Goal: Information Seeking & Learning: Learn about a topic

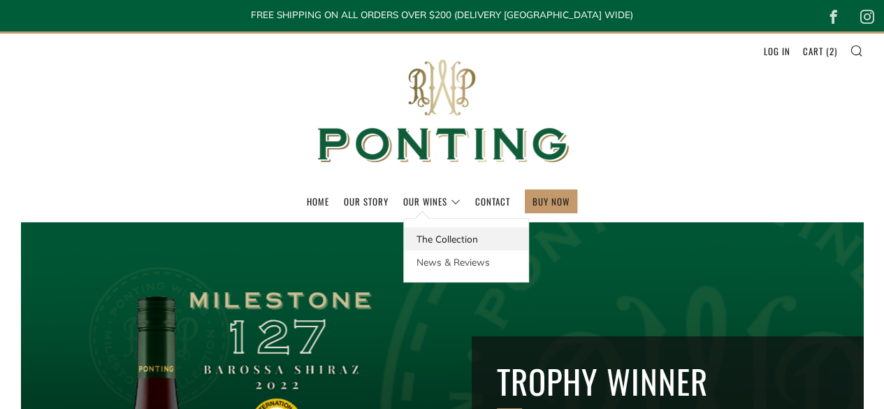
click at [431, 237] on link "The Collection" at bounding box center [466, 238] width 124 height 23
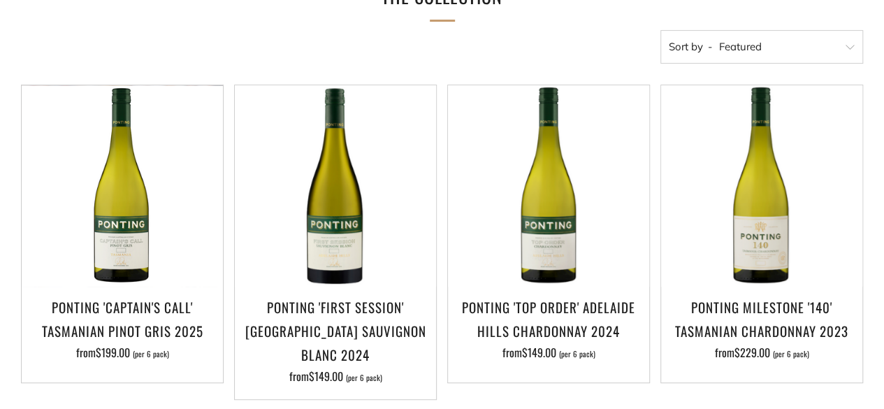
scroll to position [280, 0]
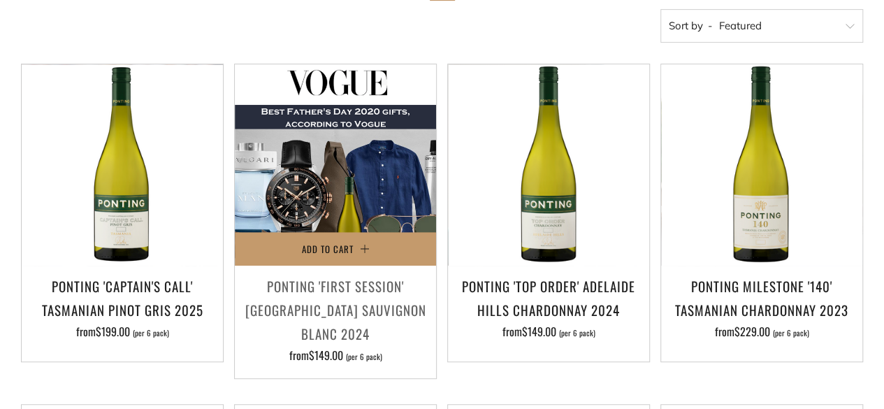
click at [330, 219] on img at bounding box center [335, 164] width 201 height 201
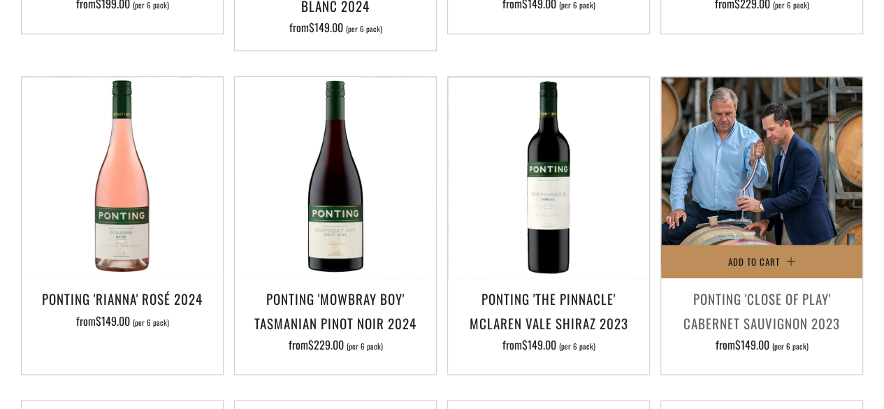
scroll to position [629, 0]
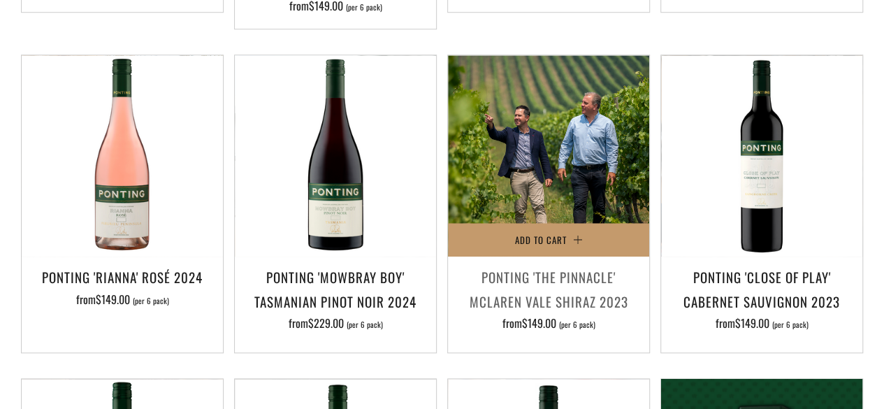
click at [558, 198] on img at bounding box center [548, 155] width 201 height 201
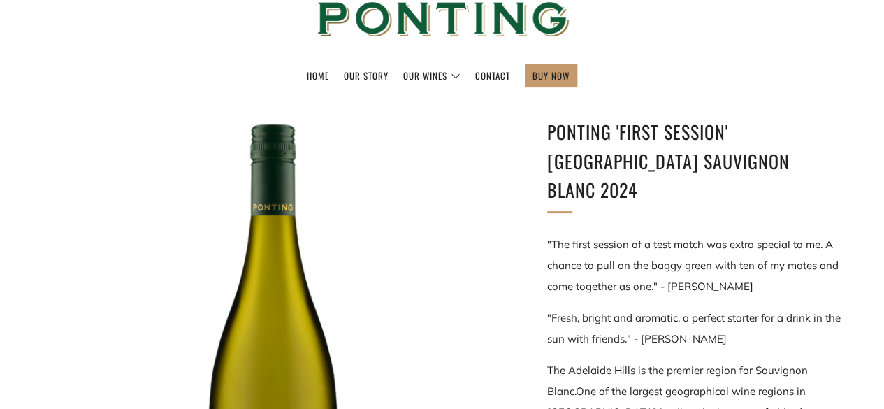
scroll to position [140, 0]
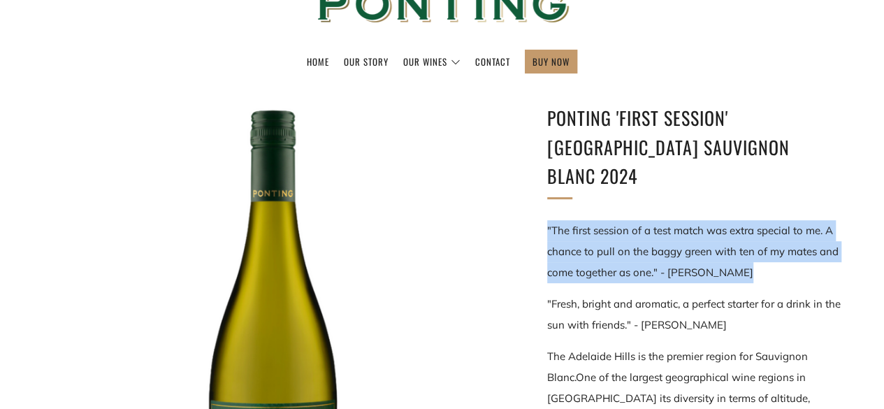
drag, startPoint x: 547, startPoint y: 200, endPoint x: 833, endPoint y: 251, distance: 290.4
click at [833, 251] on p ""The first session of a test match was extra special to me. A chance to pull on…" at bounding box center [694, 251] width 294 height 63
copy p ""The first session of a test match was extra special to me. A chance to pull on…"
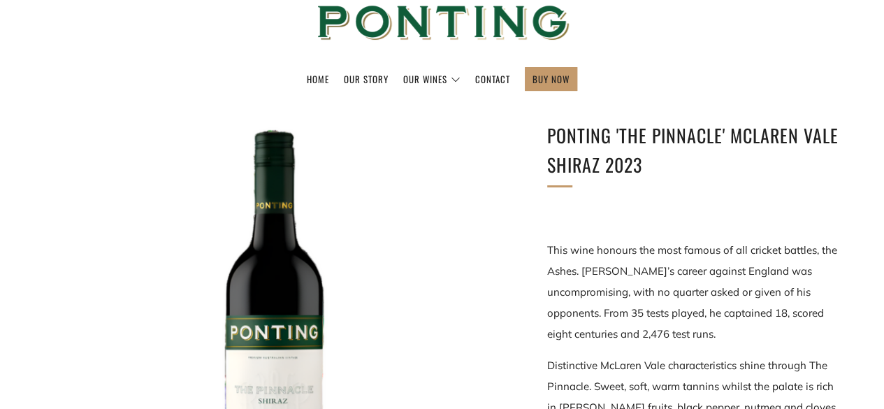
scroll to position [70, 0]
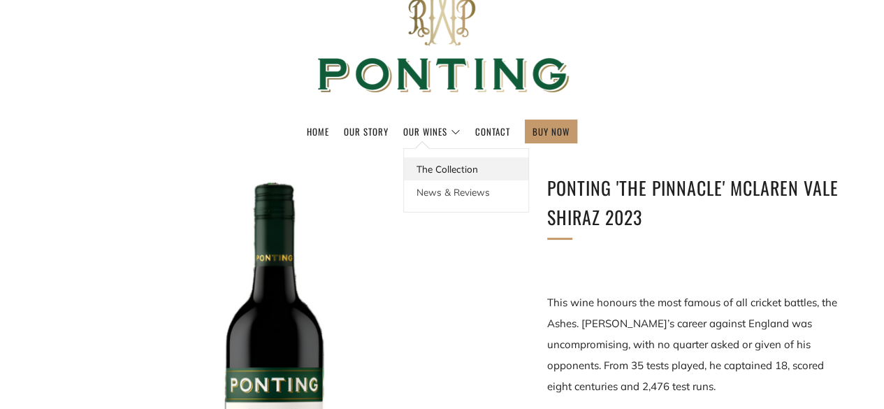
drag, startPoint x: 439, startPoint y: 163, endPoint x: 446, endPoint y: 168, distance: 9.0
click at [439, 164] on link "The Collection" at bounding box center [466, 168] width 124 height 23
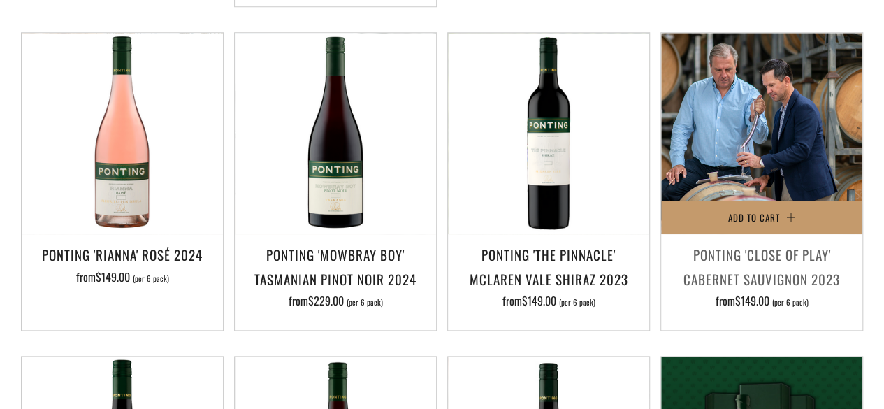
scroll to position [629, 0]
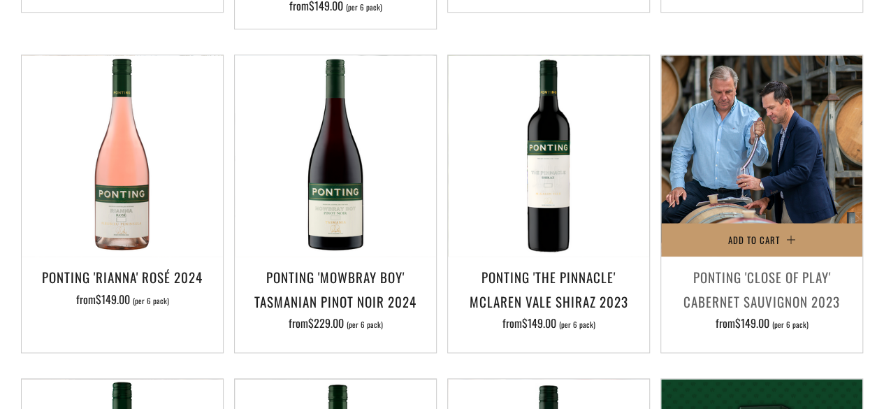
click at [782, 146] on img at bounding box center [761, 155] width 201 height 201
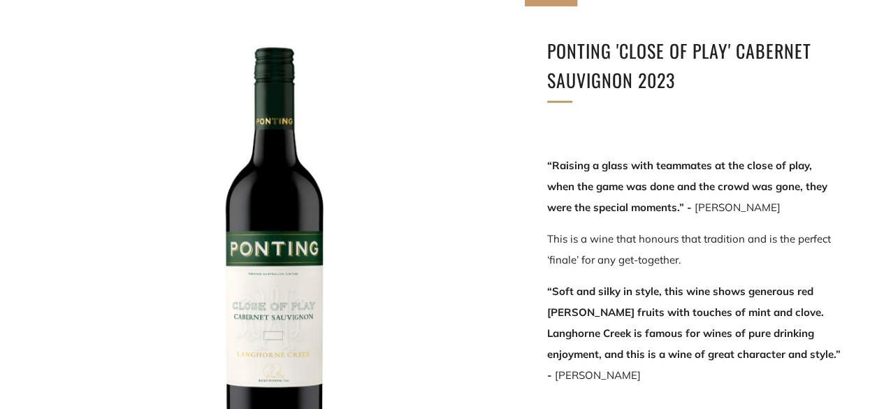
scroll to position [210, 0]
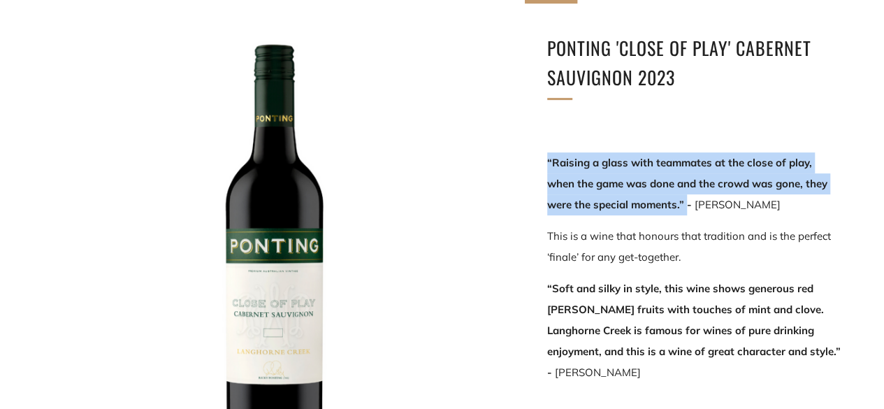
drag, startPoint x: 548, startPoint y: 161, endPoint x: 686, endPoint y: 196, distance: 142.7
click at [686, 196] on p "“Raising a glass with teammates at the close of play, when the game was done an…" at bounding box center [694, 183] width 294 height 63
copy strong "“Raising a glass with teammates at the close of play, when the game was done an…"
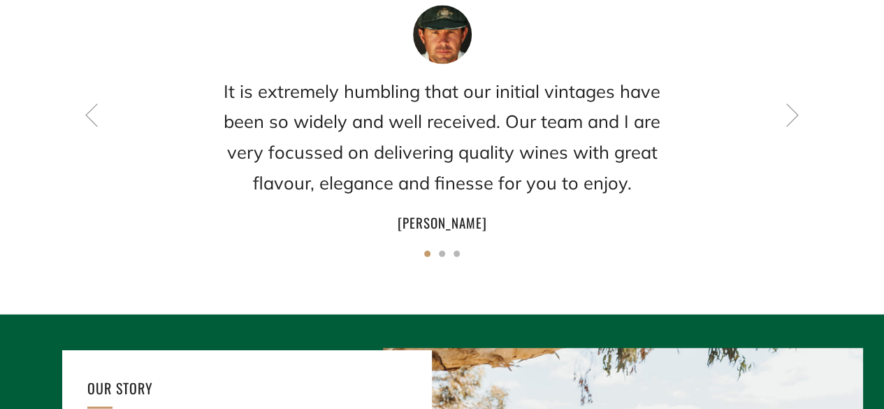
scroll to position [1188, 0]
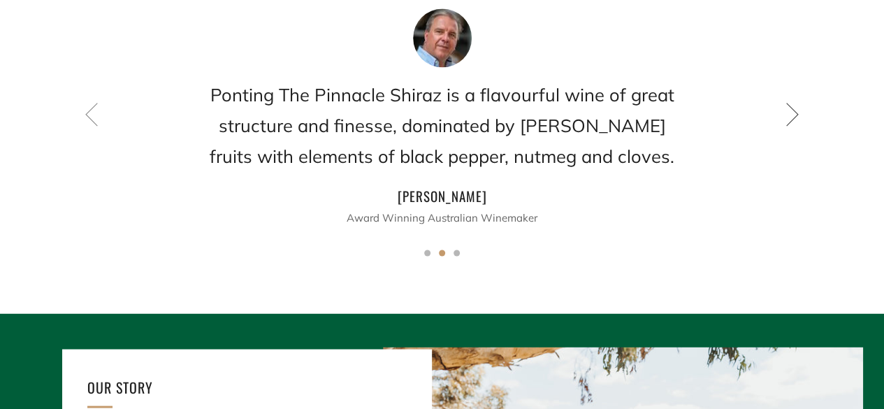
click at [794, 120] on icon at bounding box center [793, 114] width 24 height 24
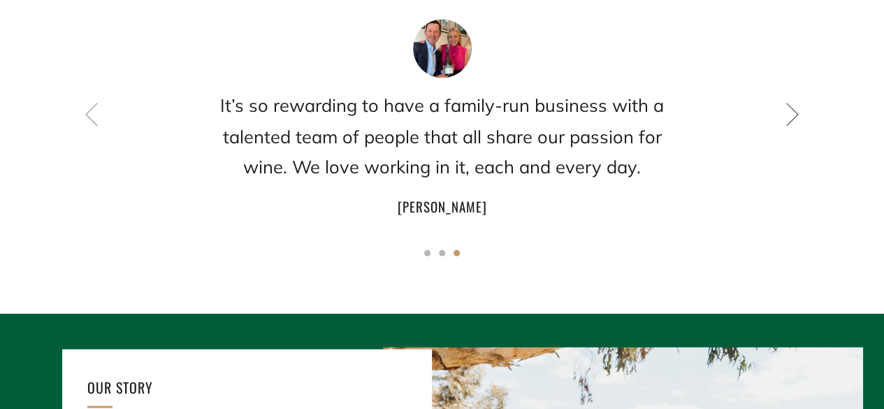
click at [793, 119] on icon at bounding box center [793, 114] width 24 height 24
